Goal: Task Accomplishment & Management: Use online tool/utility

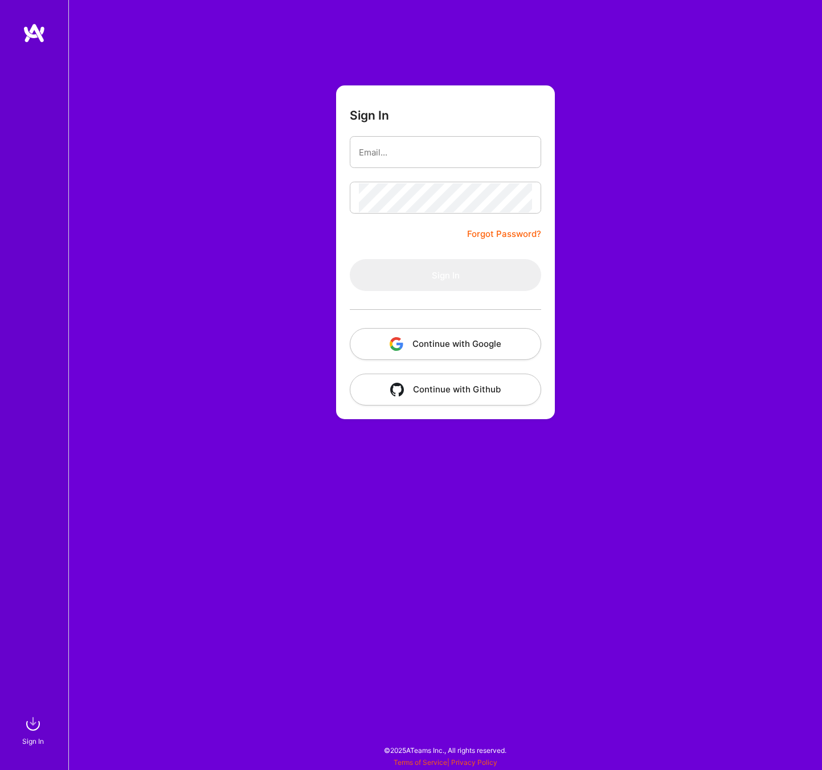
click at [459, 342] on button "Continue with Google" at bounding box center [445, 344] width 191 height 32
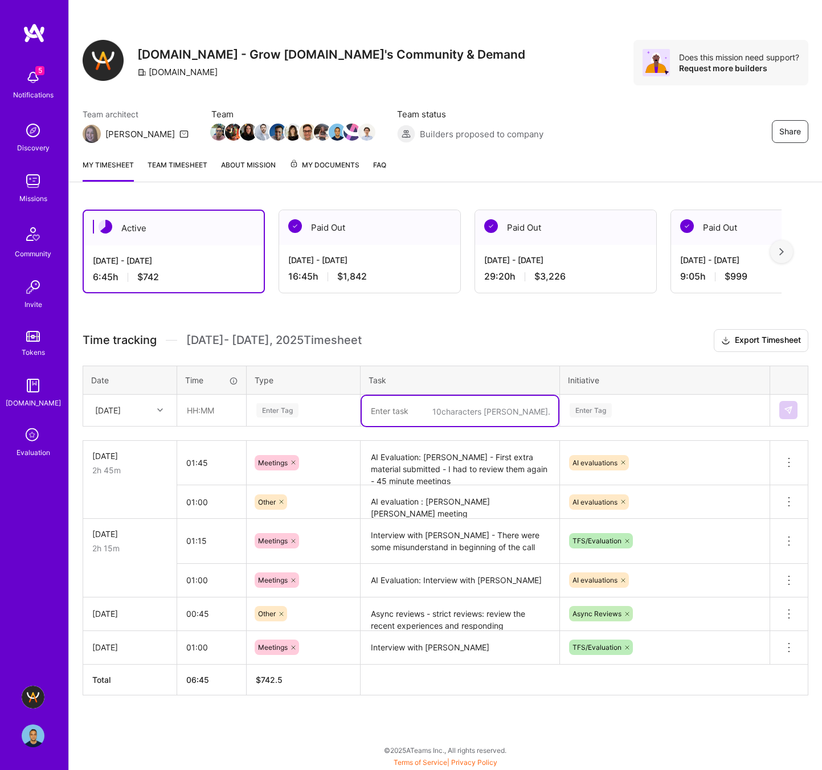
click at [415, 410] on textarea at bounding box center [460, 411] width 196 height 30
paste textarea "Ran Eilam"
type textarea "Interview with [PERSON_NAME]"
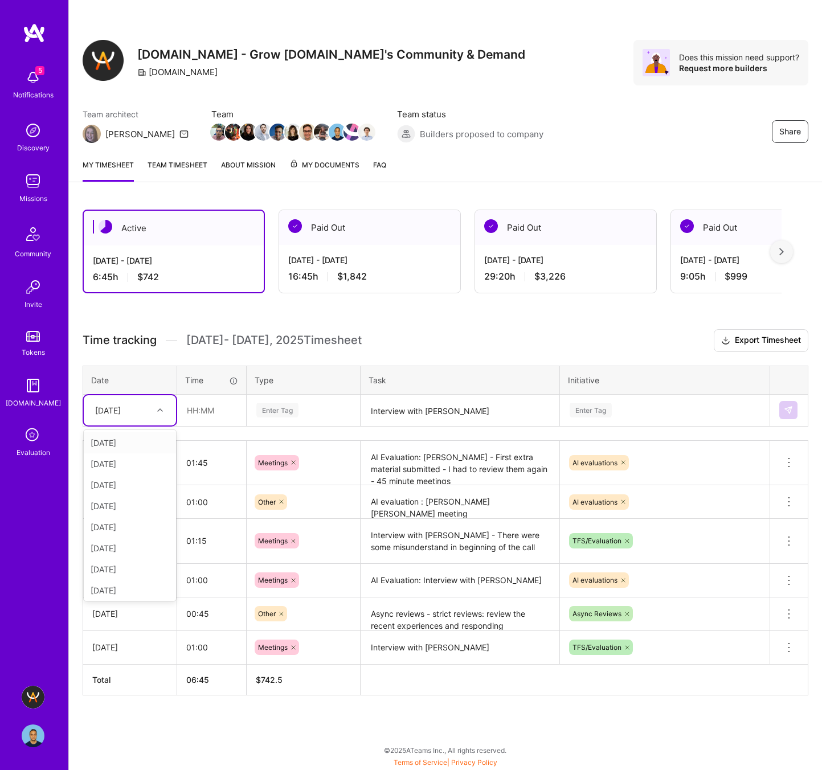
click at [150, 409] on div "[DATE]" at bounding box center [120, 410] width 63 height 19
click at [140, 545] on div "[DATE]" at bounding box center [130, 545] width 92 height 21
click at [194, 412] on input "text" at bounding box center [212, 410] width 68 height 30
type input "01:10"
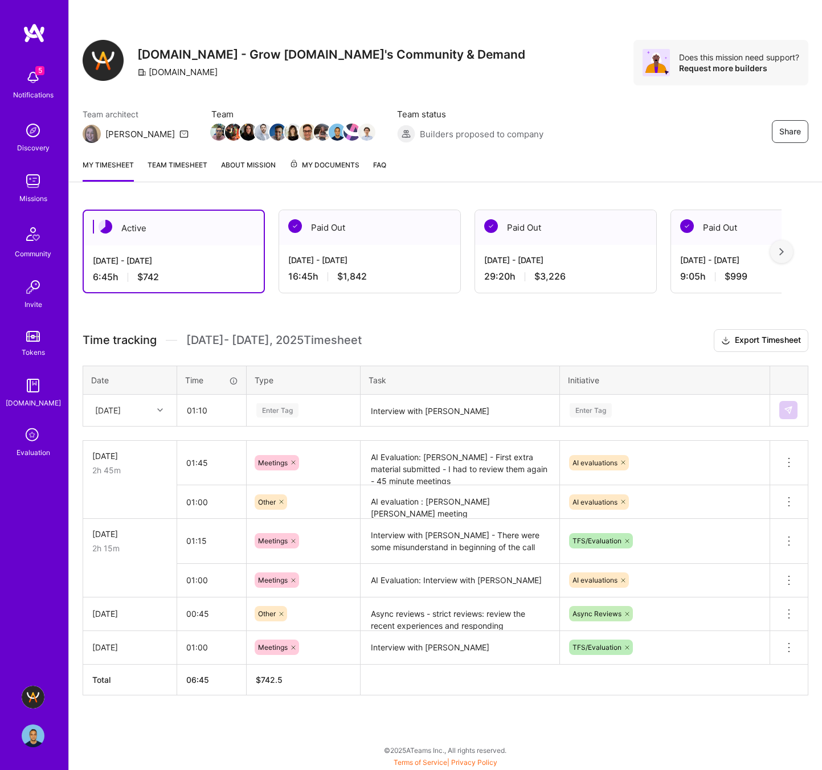
click at [269, 408] on div "Enter Tag" at bounding box center [277, 410] width 42 height 18
type input "meetin"
click at [265, 446] on span "Meetings" at bounding box center [273, 447] width 41 height 15
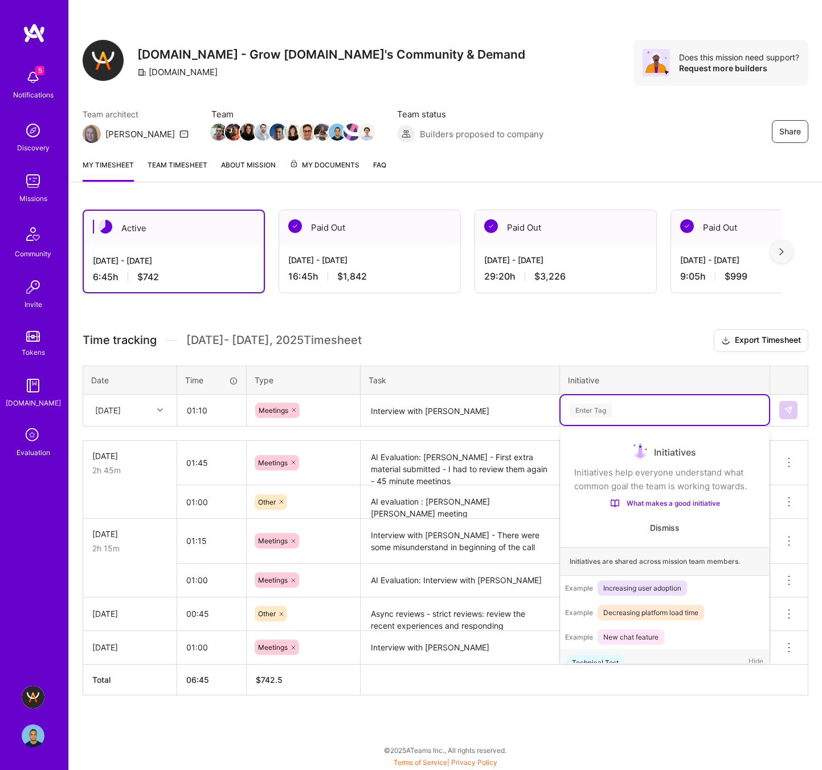
click at [586, 407] on div "Enter Tag" at bounding box center [590, 410] width 42 height 18
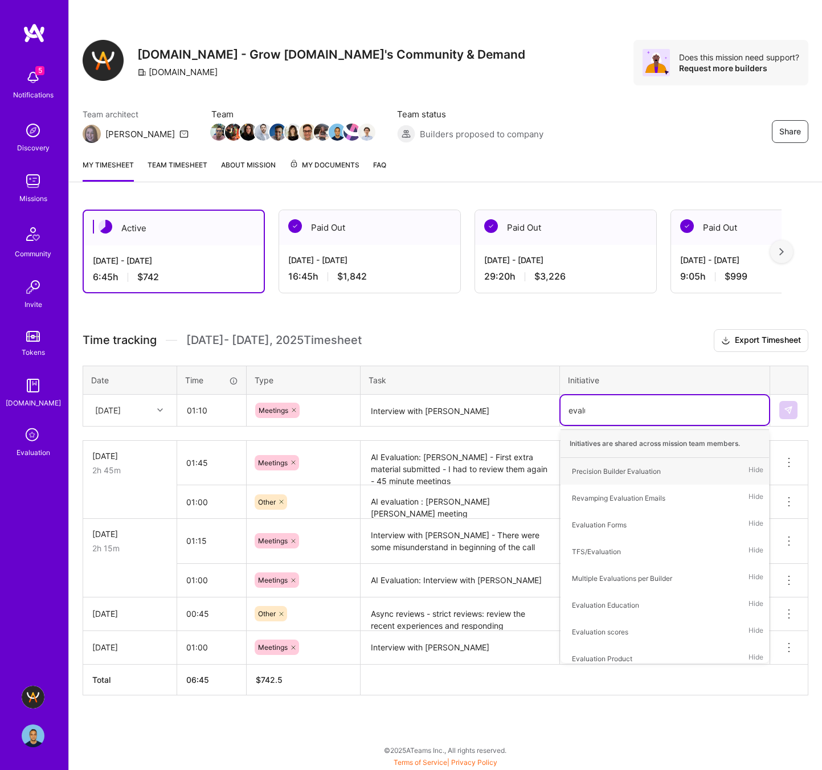
type input "evalua"
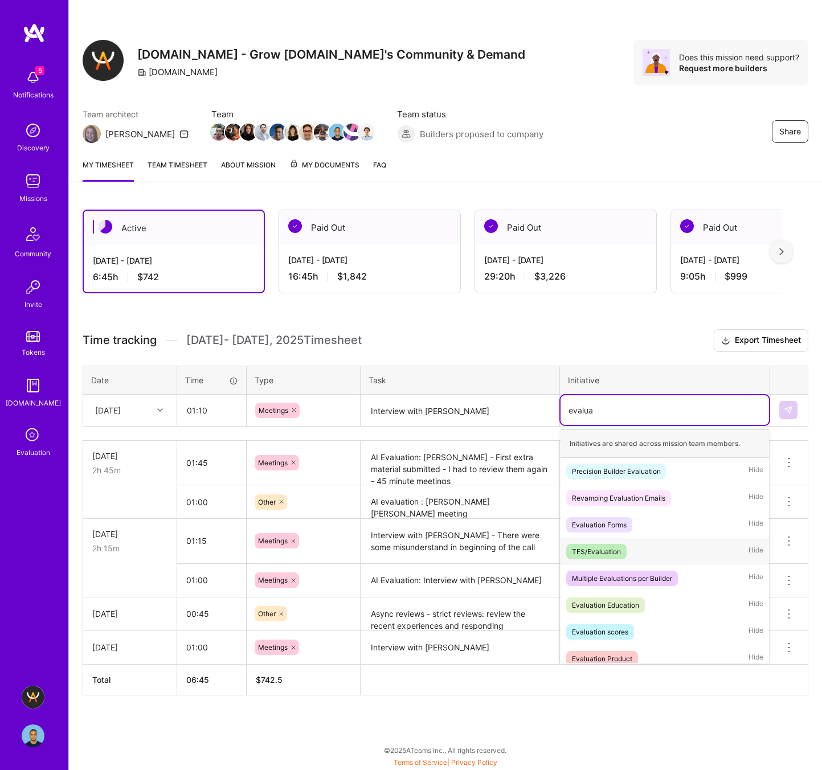
click at [589, 554] on div "TFS/Evaluation" at bounding box center [596, 552] width 49 height 12
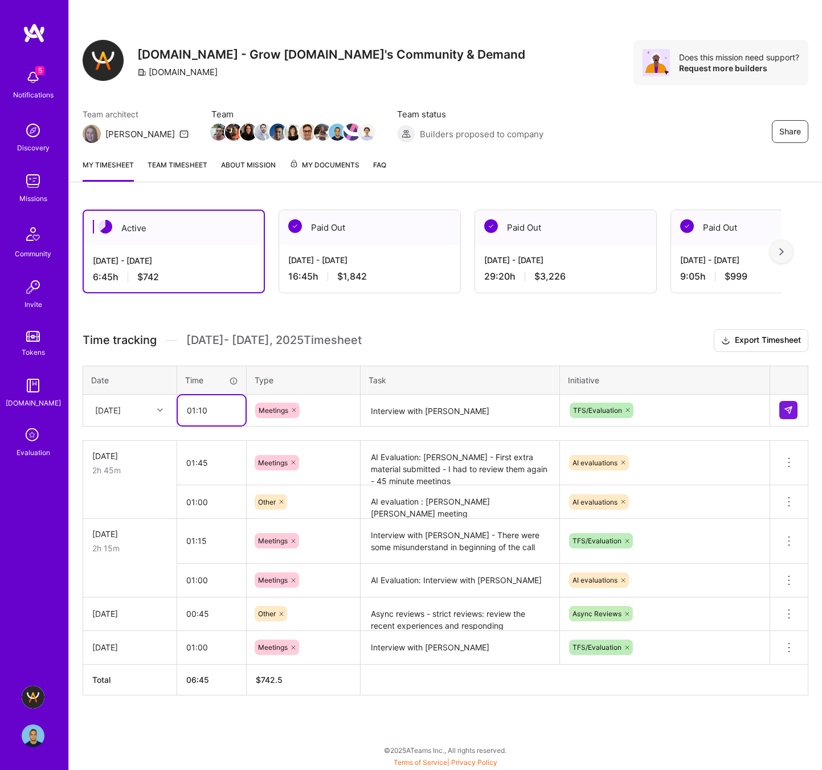
click at [207, 411] on input "01:10" at bounding box center [212, 410] width 68 height 30
type input "01:00"
click at [786, 403] on button at bounding box center [788, 410] width 18 height 18
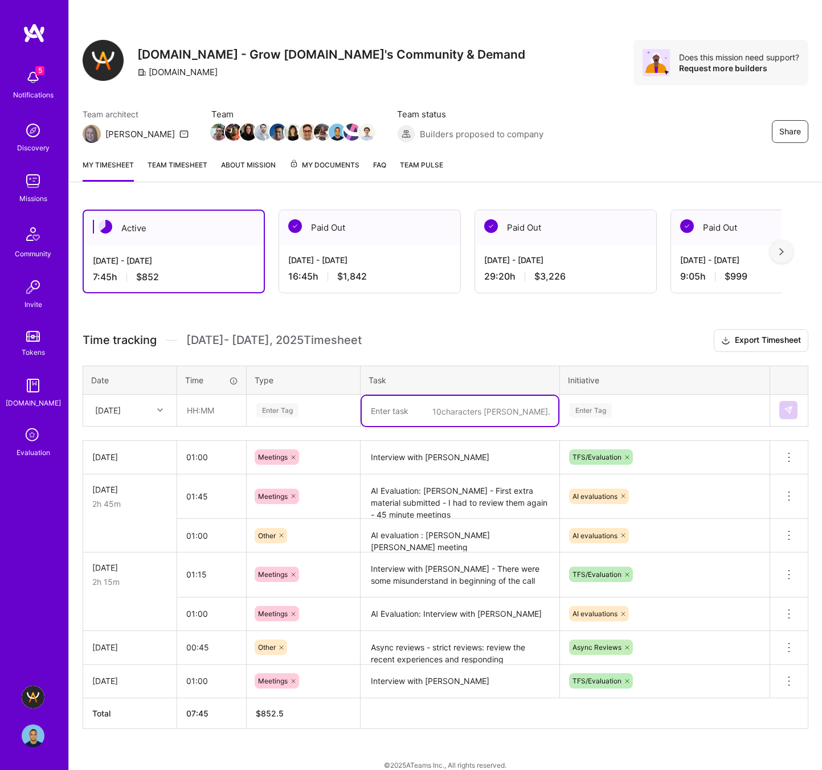
click at [424, 409] on textarea at bounding box center [460, 411] width 196 height 30
paste textarea "[PERSON_NAME] R"
type textarea "Interview with [PERSON_NAME]"
click at [284, 411] on div "Enter Tag" at bounding box center [277, 410] width 42 height 18
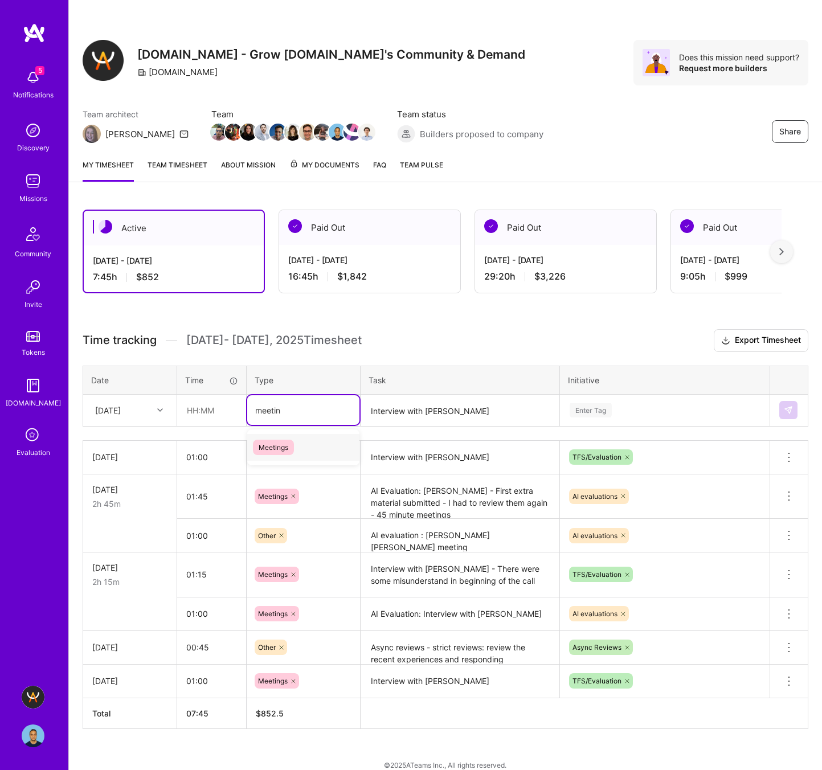
type input "meeting"
click at [283, 448] on span "Meetings" at bounding box center [273, 447] width 41 height 15
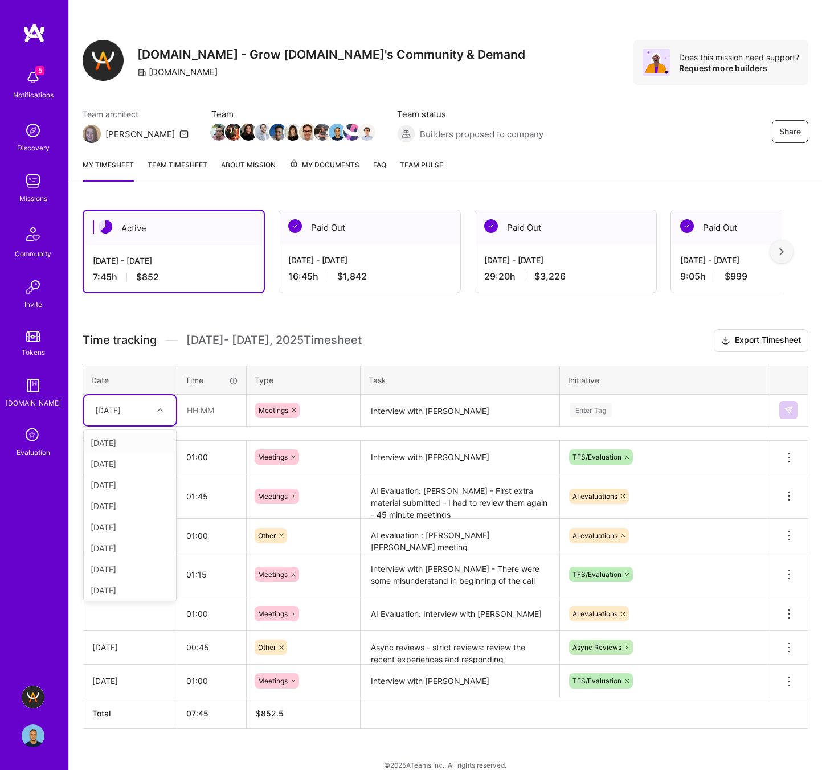
click at [160, 405] on div at bounding box center [162, 410] width 18 height 15
click at [127, 503] on div "[DATE]" at bounding box center [130, 505] width 92 height 21
click at [199, 405] on input "text" at bounding box center [212, 410] width 68 height 30
type input "01:00"
click at [584, 414] on div "Enter Tag" at bounding box center [590, 410] width 42 height 18
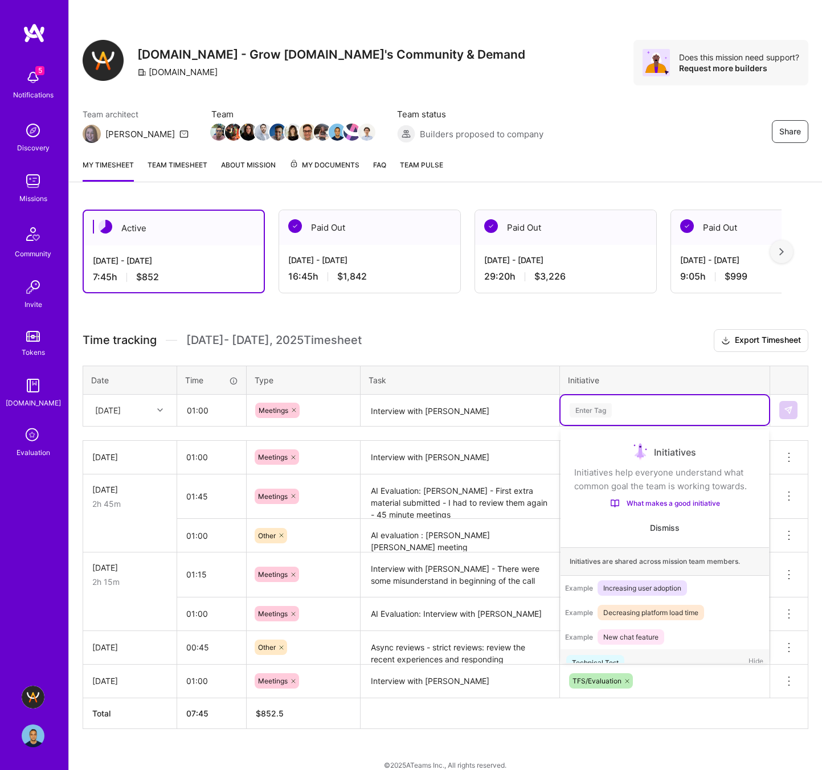
scroll to position [19, 0]
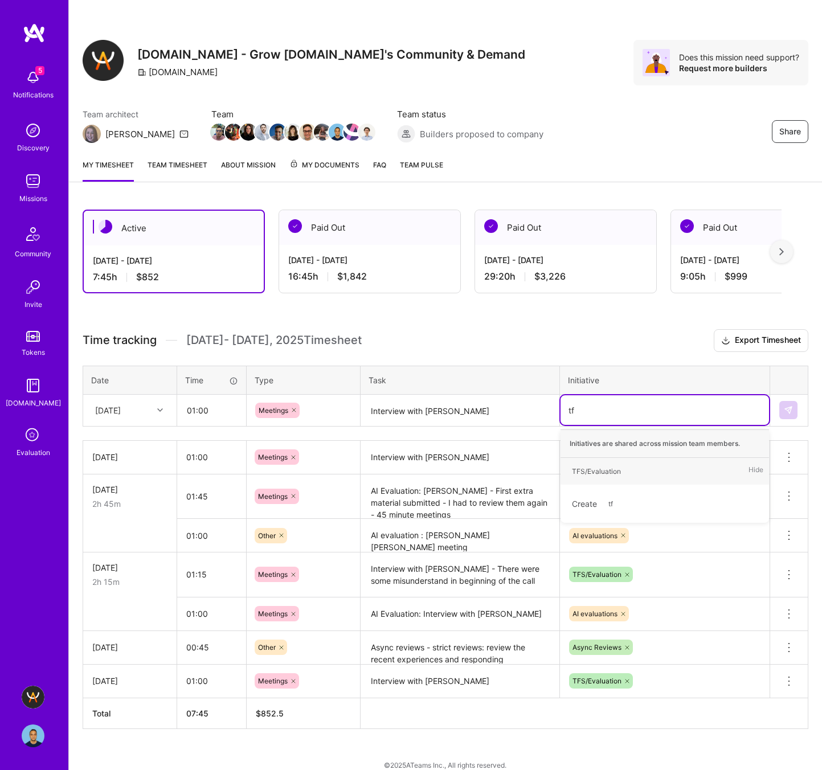
type input "tfs"
click at [604, 469] on div "TFS/Evaluation" at bounding box center [596, 471] width 49 height 12
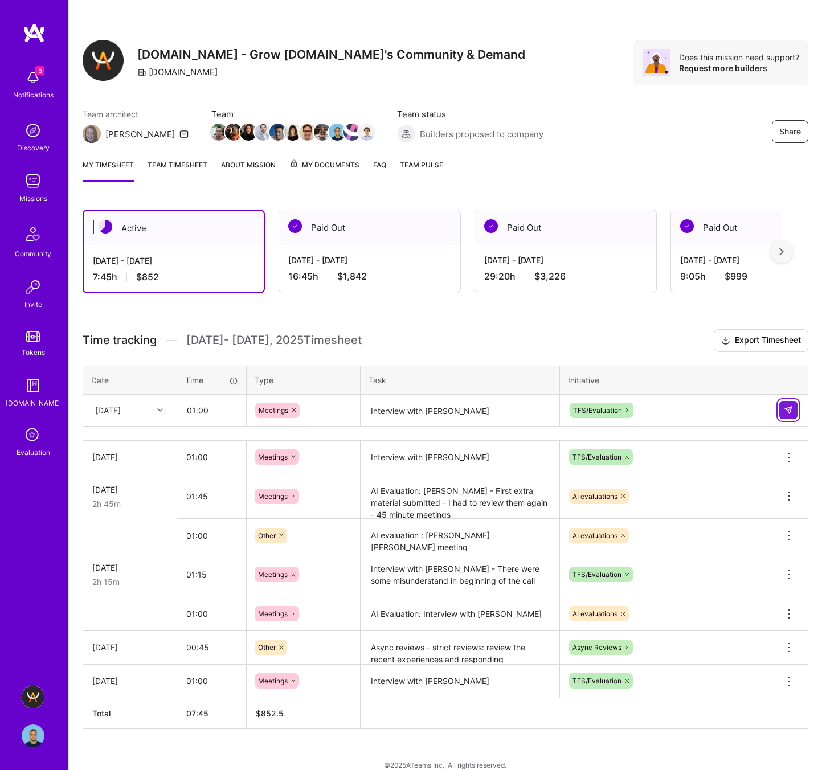
click at [793, 409] on button at bounding box center [788, 410] width 18 height 18
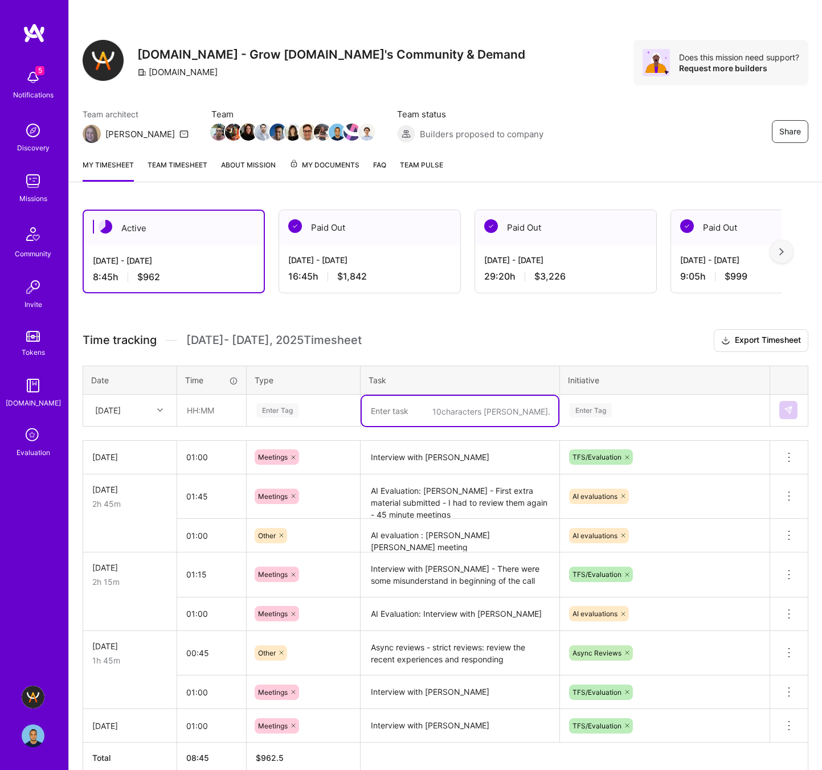
click at [405, 412] on textarea at bounding box center [460, 411] width 196 height 30
paste textarea "[PERSON_NAME]"
type textarea "Interview with [PERSON_NAME]"
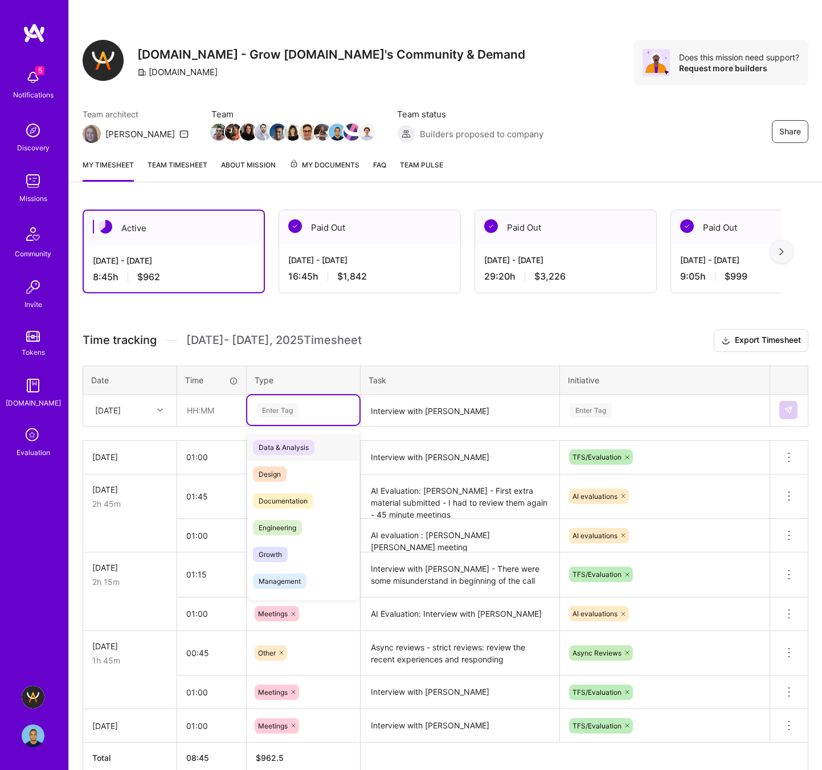
click at [270, 410] on div "Enter Tag" at bounding box center [277, 410] width 42 height 18
type input "meeting"
click at [263, 446] on span "Meetings" at bounding box center [273, 447] width 41 height 15
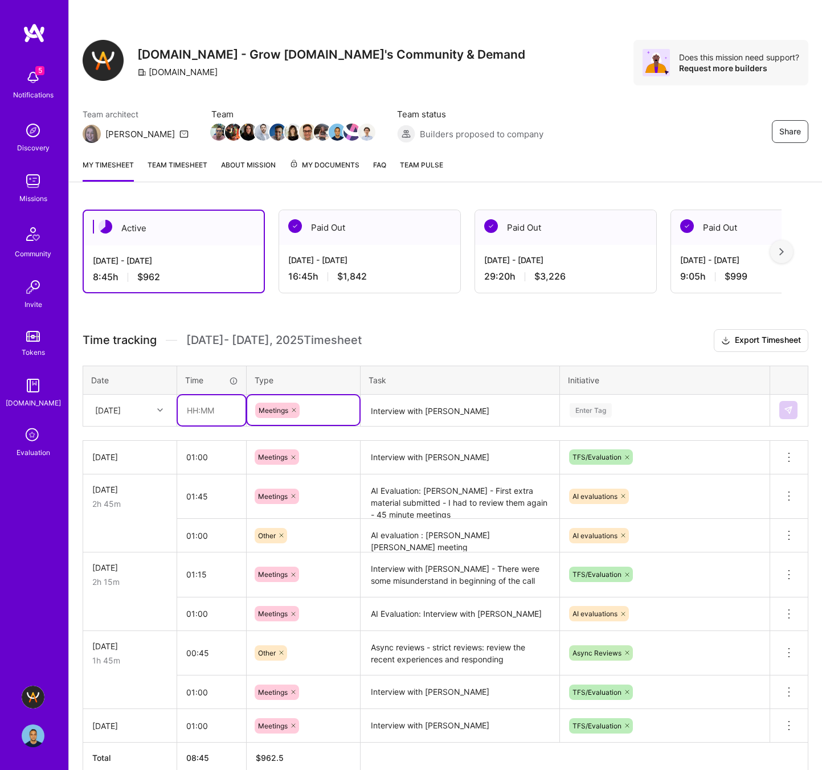
click at [197, 408] on input "text" at bounding box center [212, 410] width 68 height 30
type input "01:10"
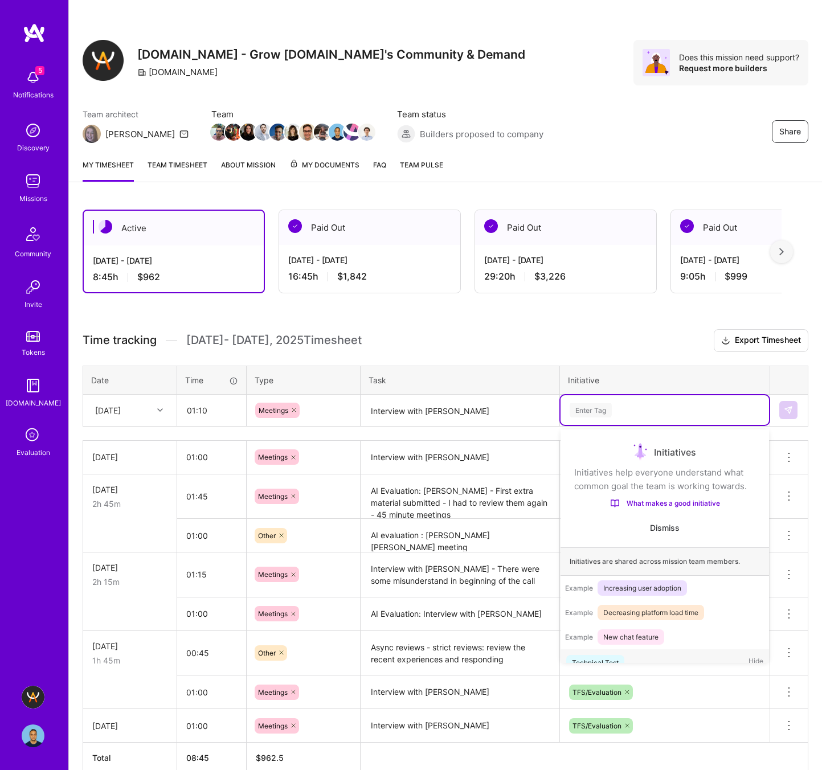
click at [581, 408] on div "Enter Tag" at bounding box center [590, 410] width 42 height 18
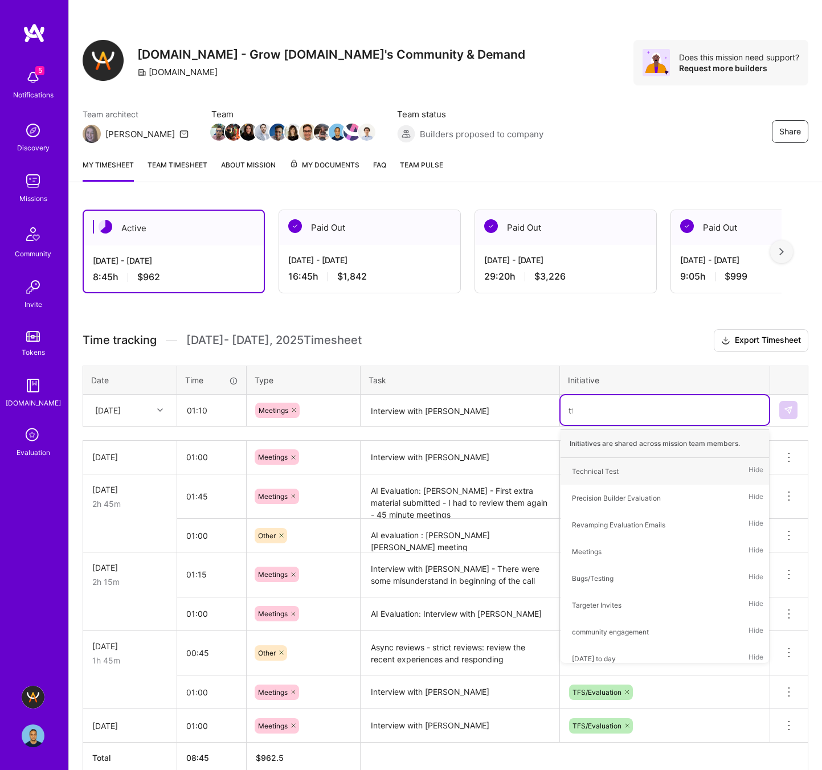
type input "tfs"
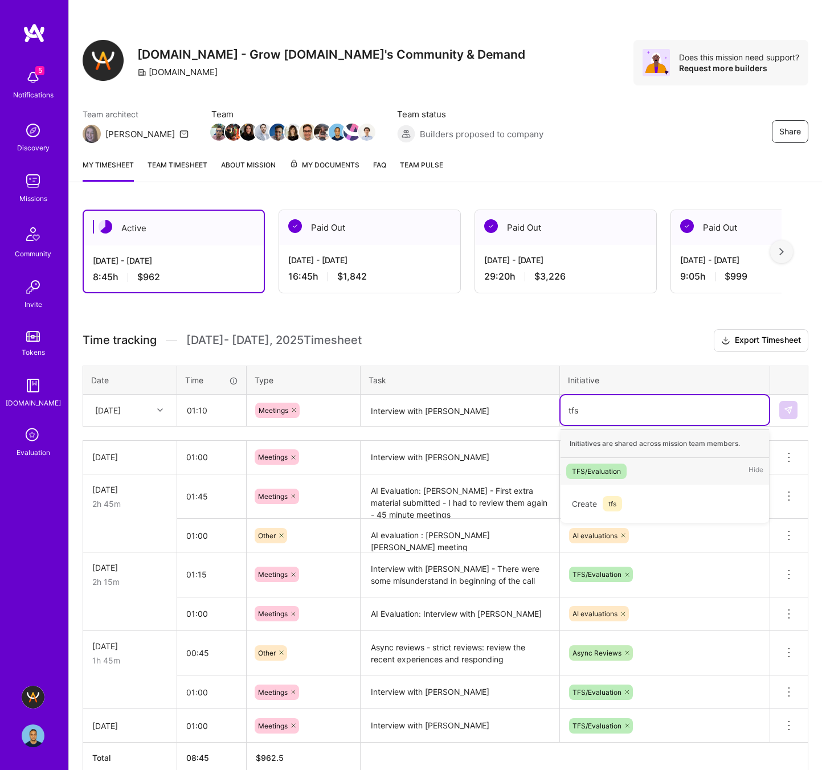
click at [600, 465] on div "TFS/Evaluation" at bounding box center [596, 471] width 49 height 12
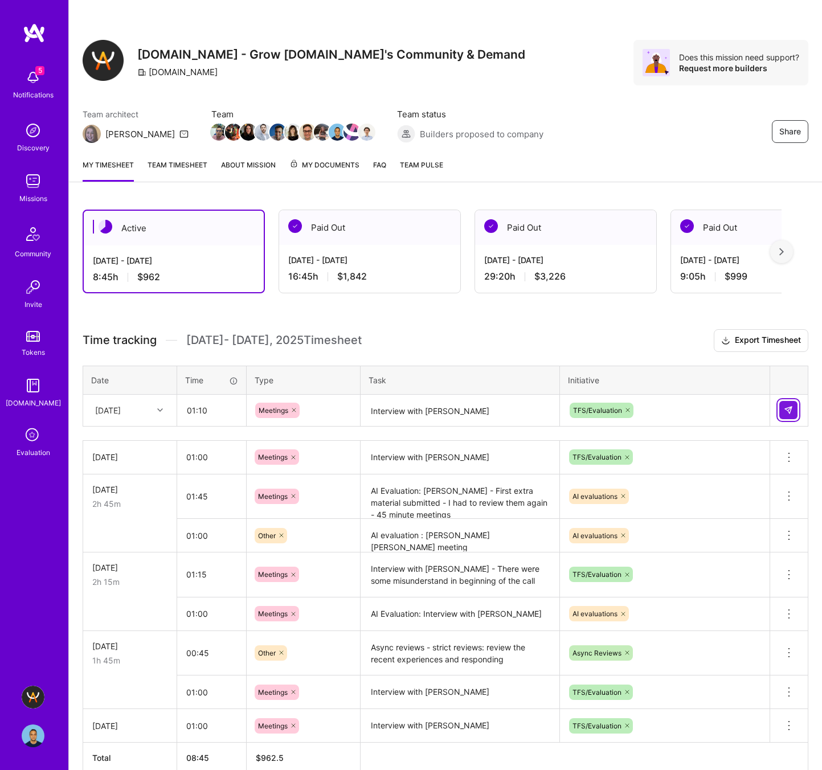
click at [793, 412] on button at bounding box center [788, 410] width 18 height 18
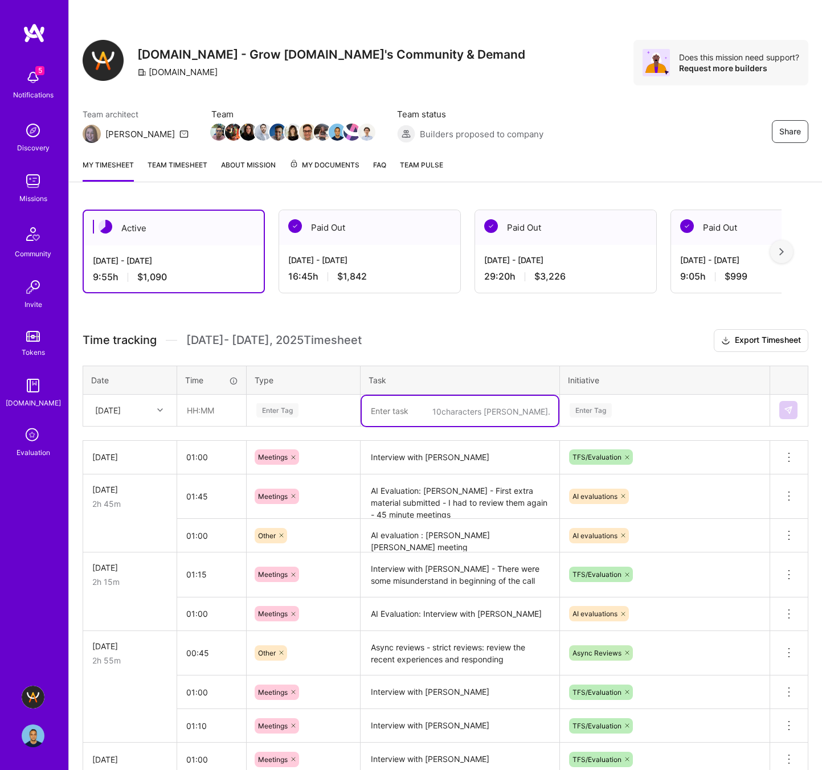
click at [416, 413] on textarea at bounding box center [460, 411] width 196 height 30
type textarea "Operation: Rescheduling , some follow-up conevrsati"
